Goal: Task Accomplishment & Management: Manage account settings

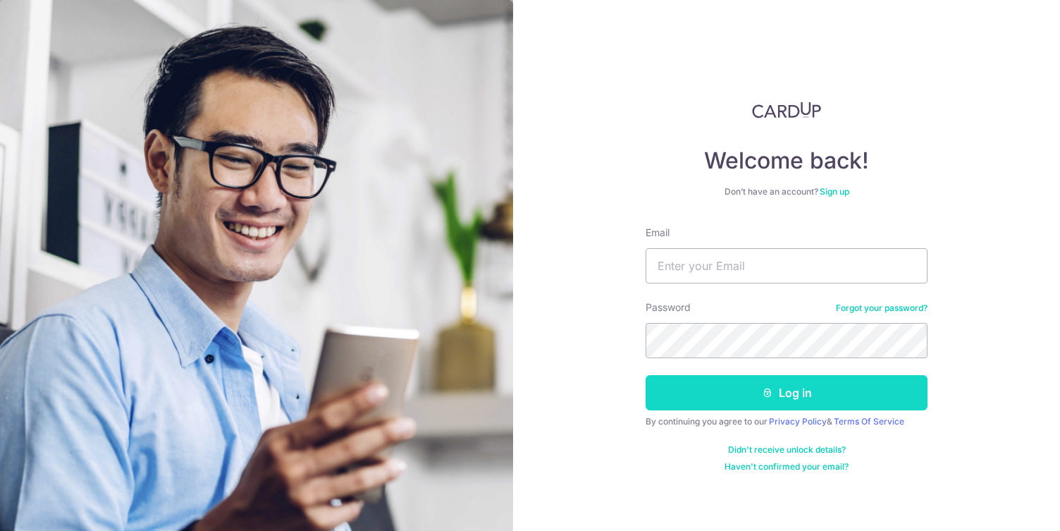
type input "[EMAIL_ADDRESS][DOMAIN_NAME]"
click at [787, 396] on button "Log in" at bounding box center [787, 392] width 282 height 35
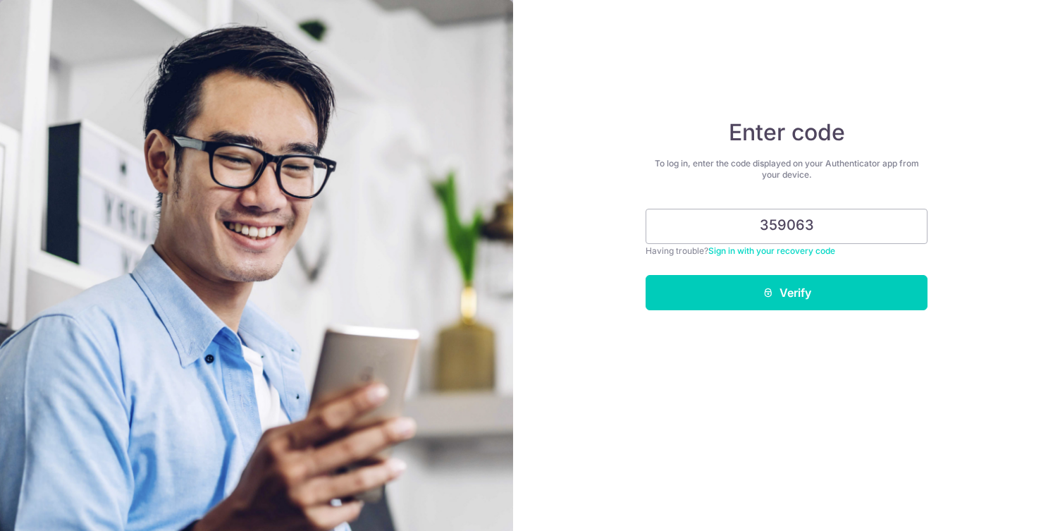
type input "359063"
click at [646, 275] on button "Verify" at bounding box center [787, 292] width 282 height 35
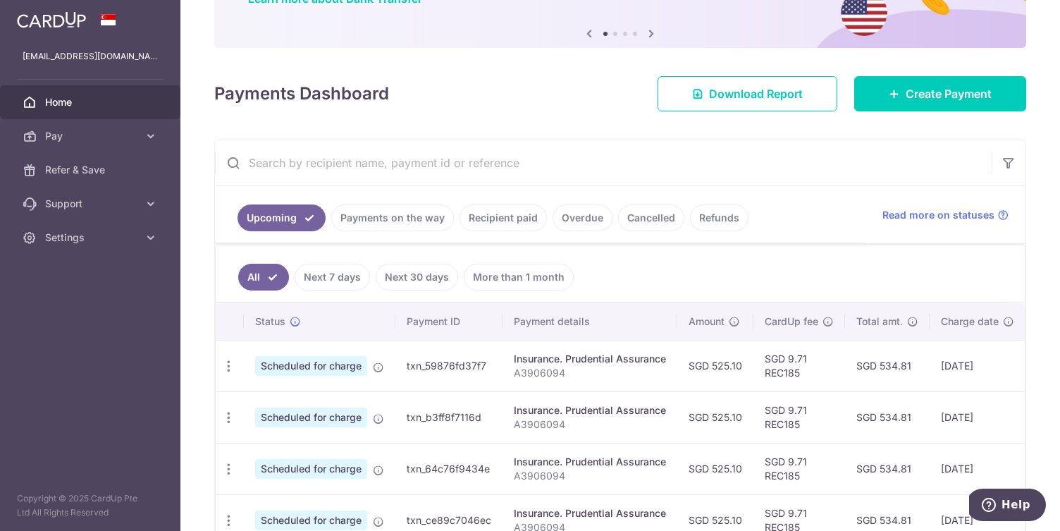
scroll to position [147, 0]
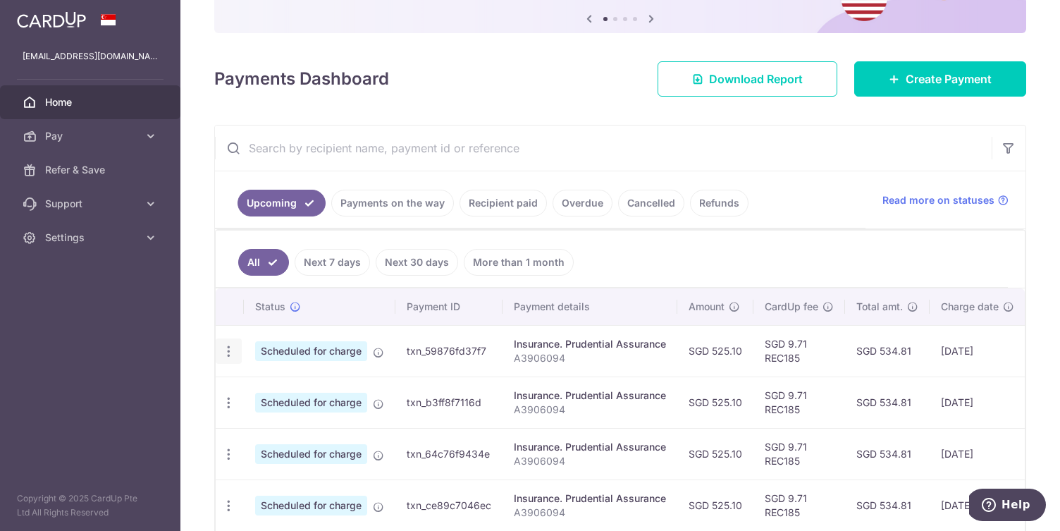
click at [228, 355] on icon "button" at bounding box center [228, 351] width 15 height 15
click at [285, 428] on span "Cancel payment" at bounding box center [304, 424] width 94 height 17
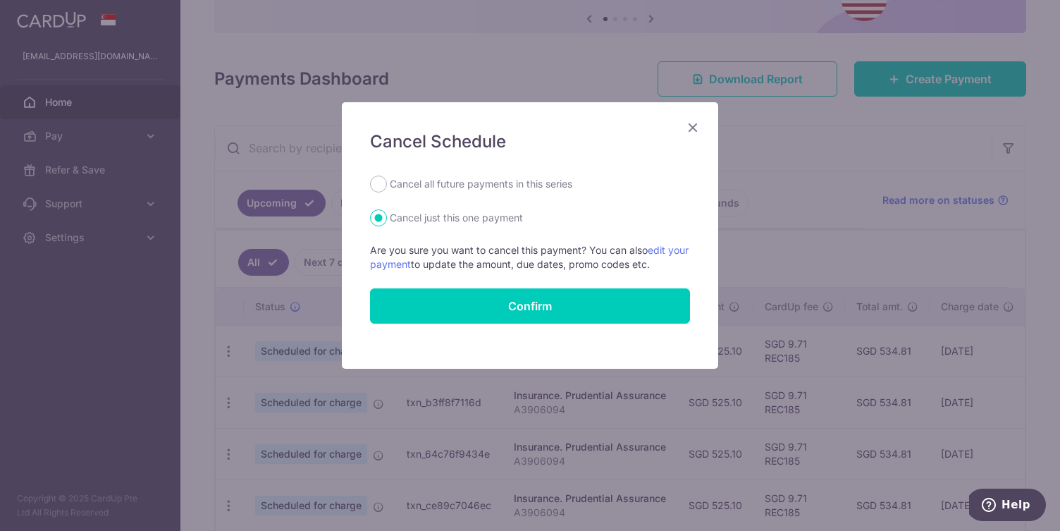
click at [476, 187] on label "Cancel all future payments in this series" at bounding box center [481, 184] width 183 height 17
click at [387, 187] on input "Cancel all future payments in this series" at bounding box center [378, 184] width 17 height 17
radio input "true"
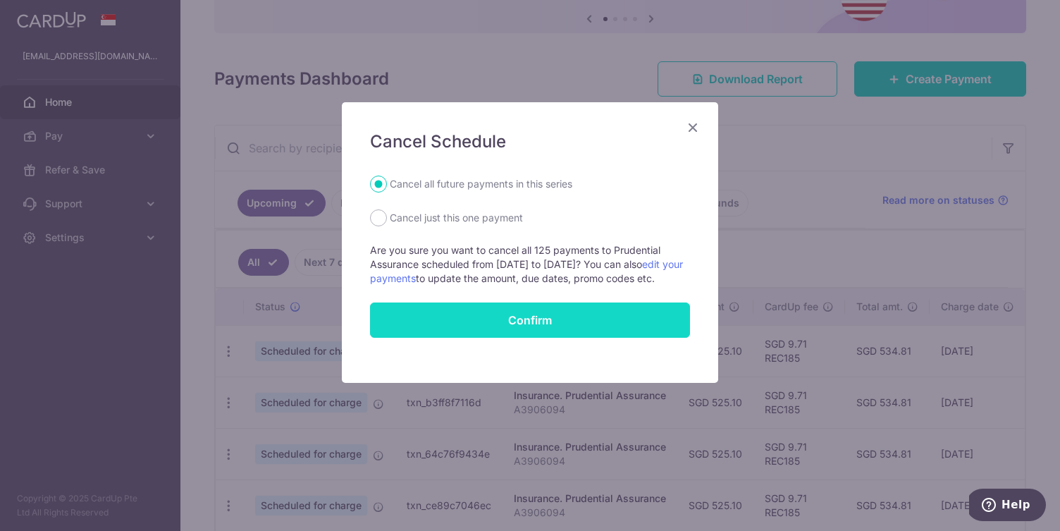
click at [515, 328] on button "Confirm" at bounding box center [530, 319] width 320 height 35
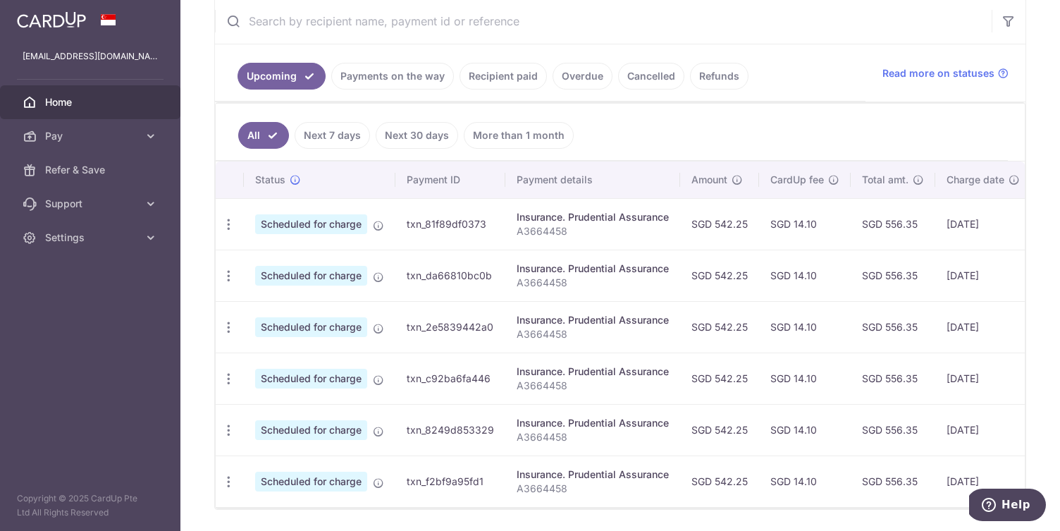
scroll to position [258, 0]
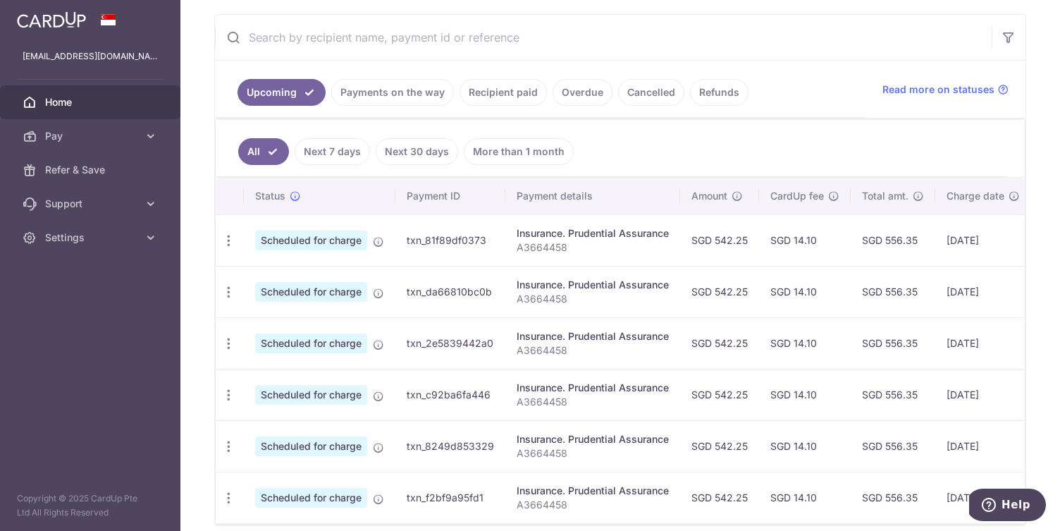
click at [630, 94] on link "Cancelled" at bounding box center [651, 92] width 66 height 27
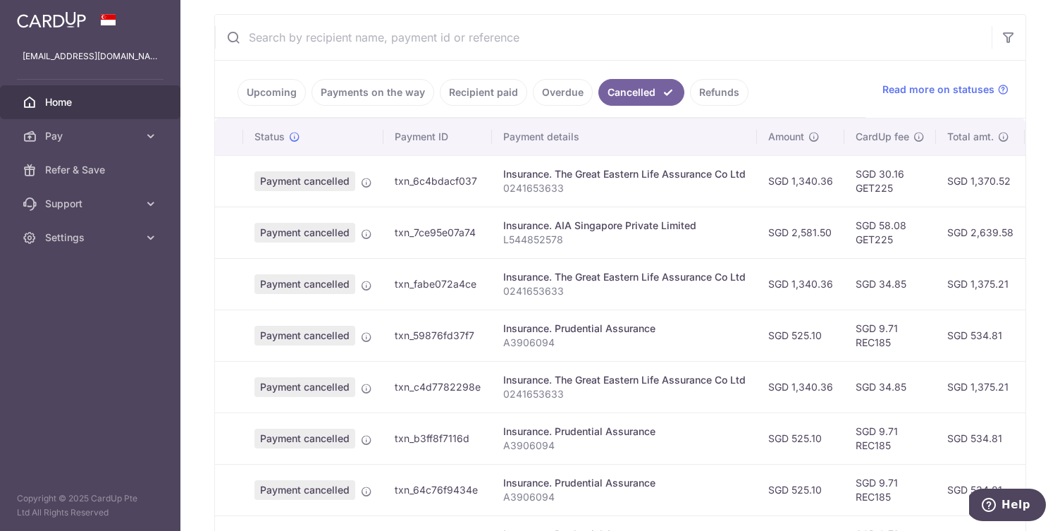
click at [271, 102] on link "Upcoming" at bounding box center [272, 92] width 68 height 27
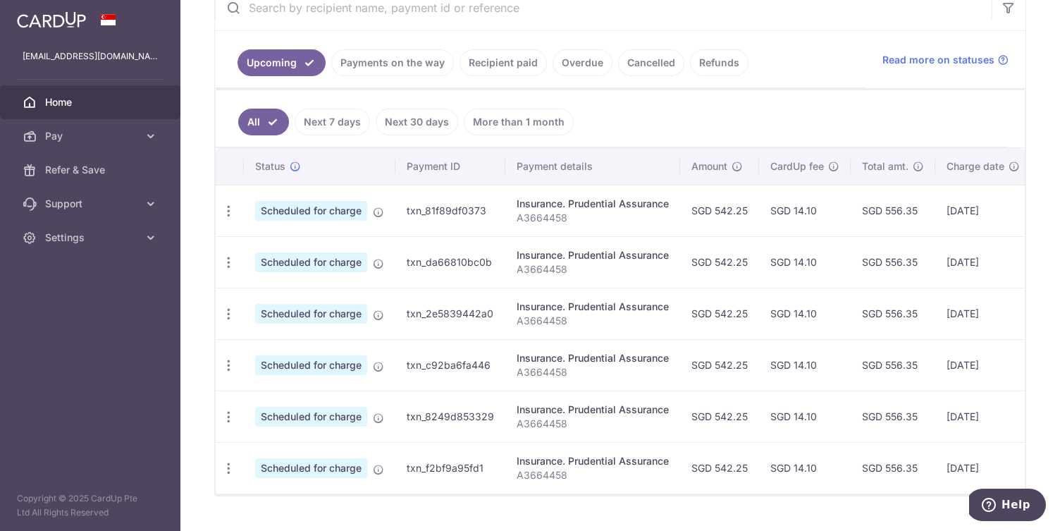
scroll to position [319, 0]
